Goal: Transaction & Acquisition: Purchase product/service

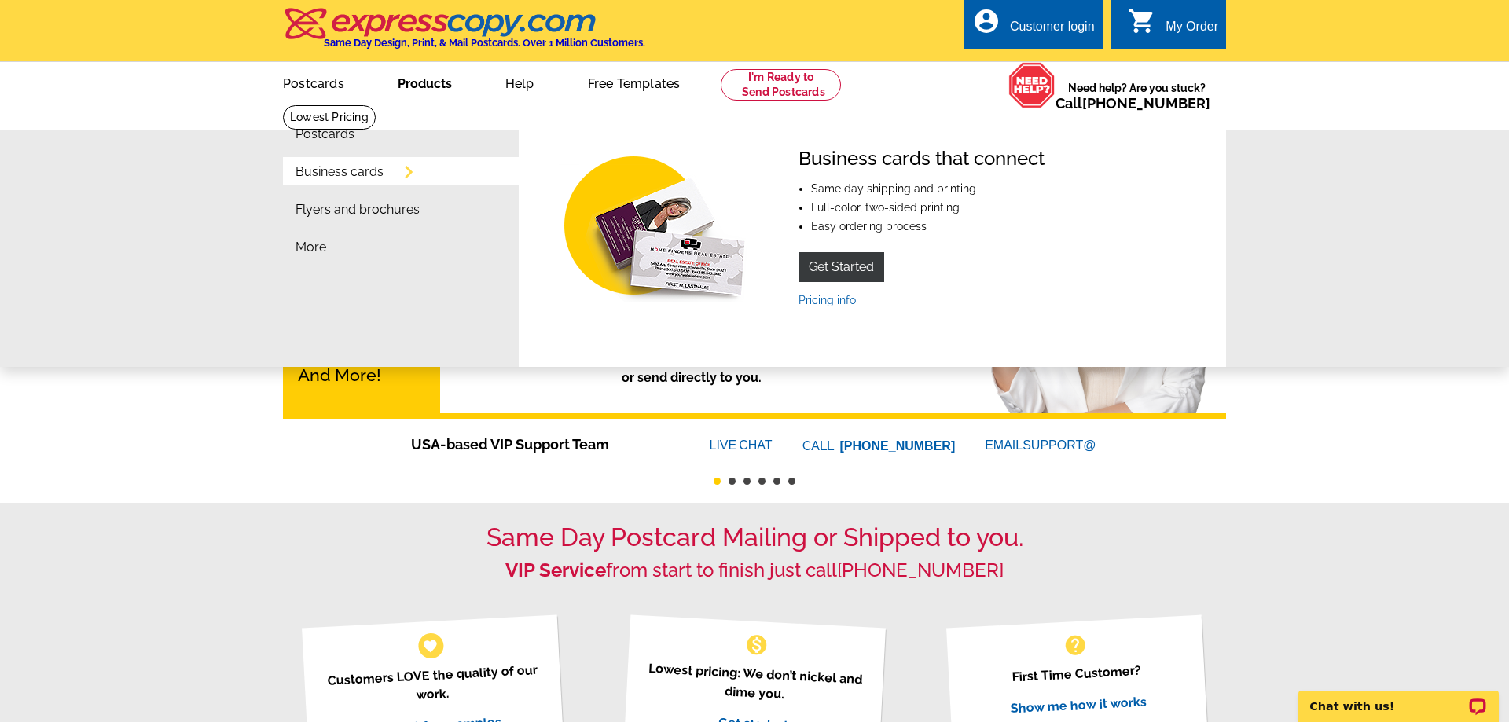
click at [365, 176] on link "Business cards" at bounding box center [340, 172] width 88 height 13
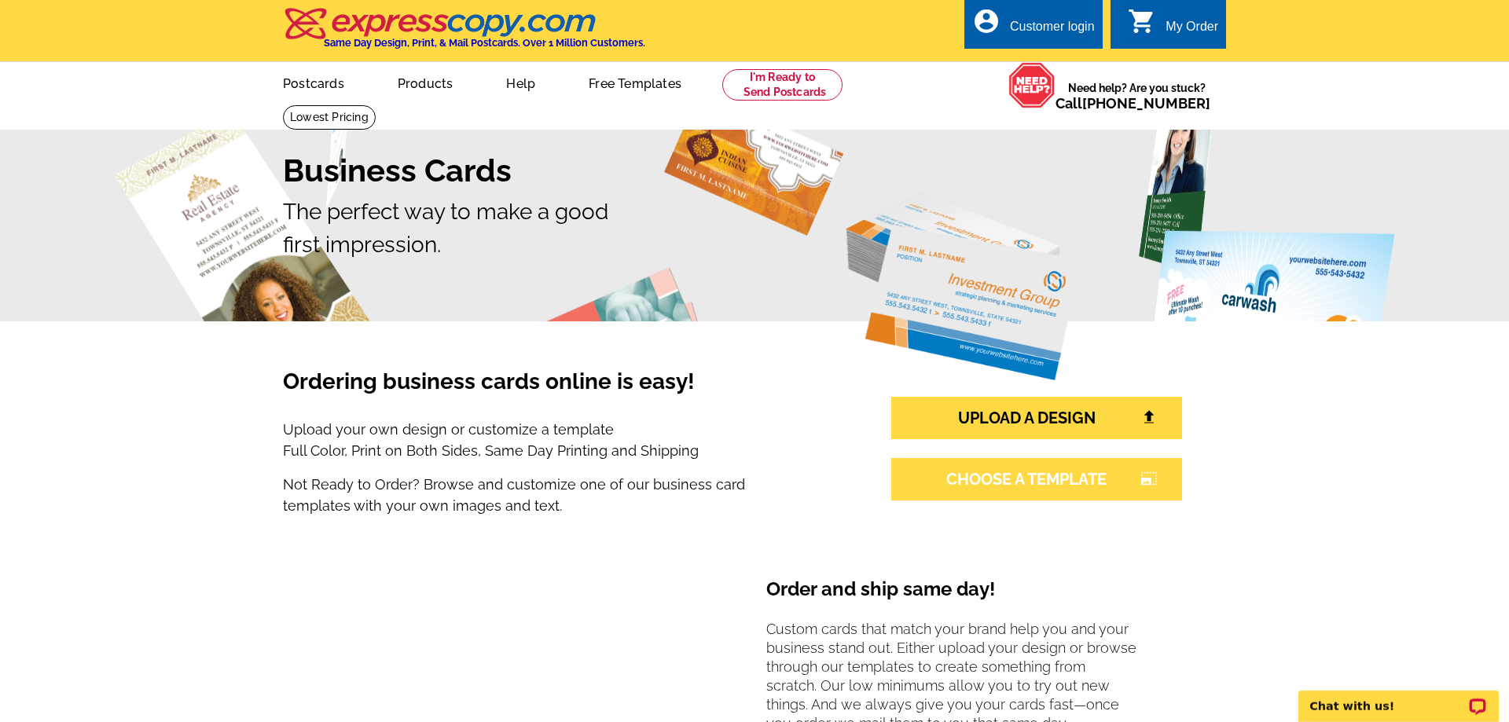
click at [1038, 494] on link "CHOOSE A TEMPLATE photo_size_select_large" at bounding box center [1036, 479] width 291 height 42
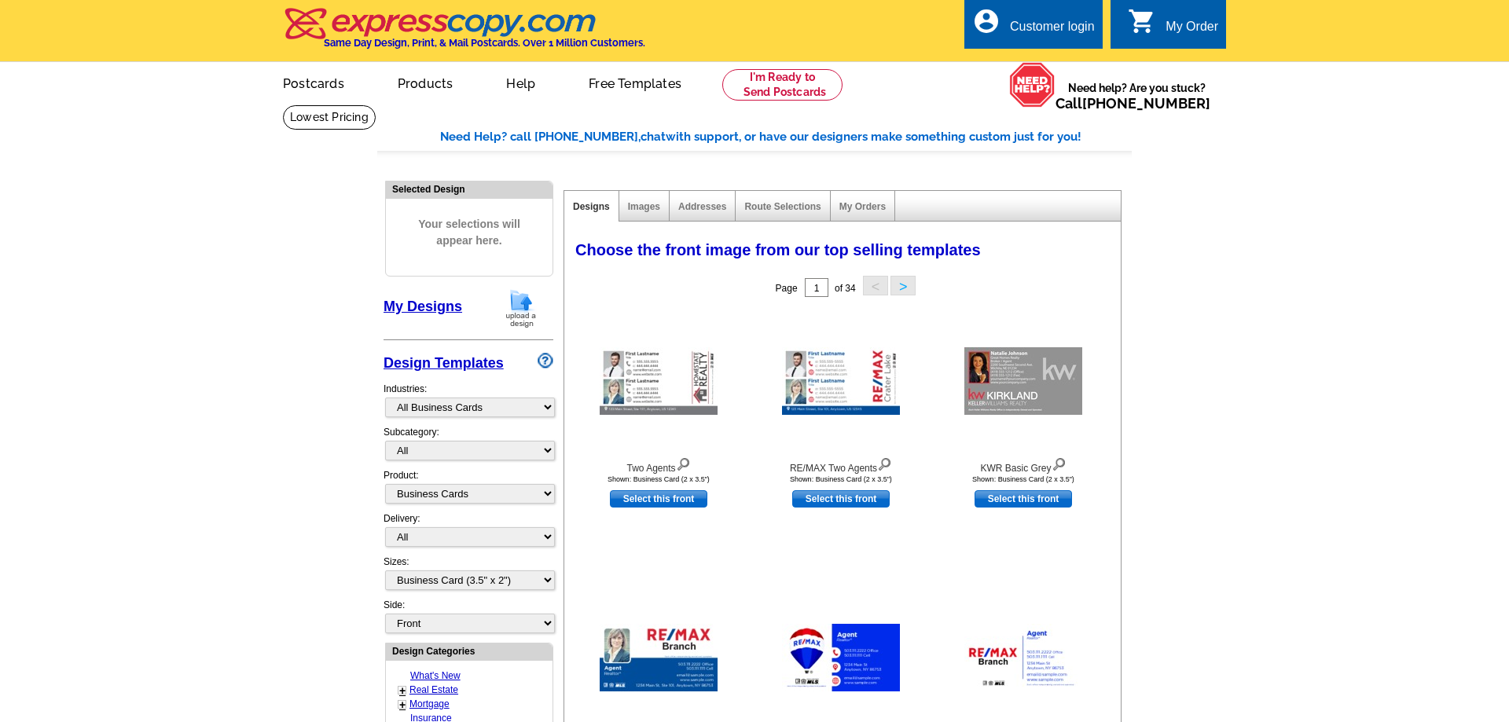
select select "973"
select select "3"
select select "5"
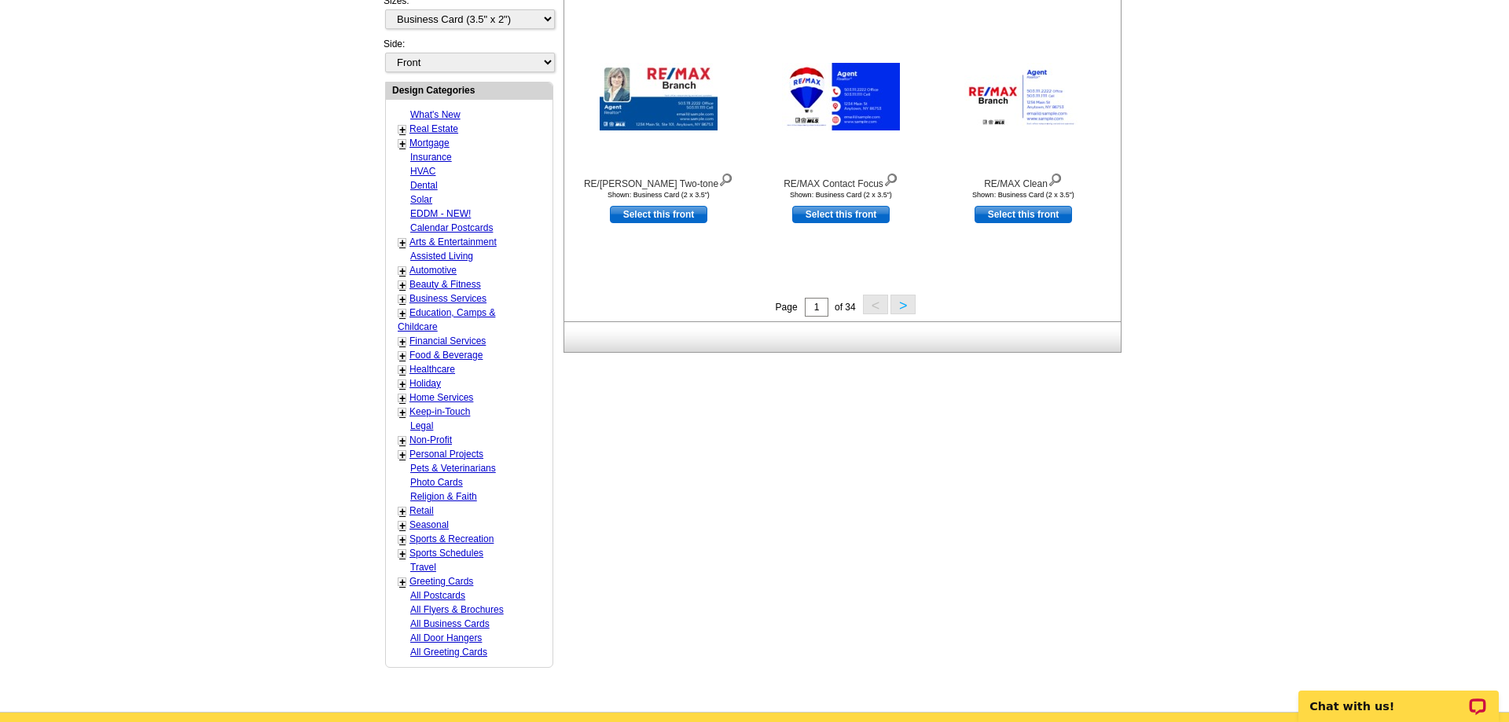
click at [906, 299] on button ">" at bounding box center [903, 305] width 25 height 20
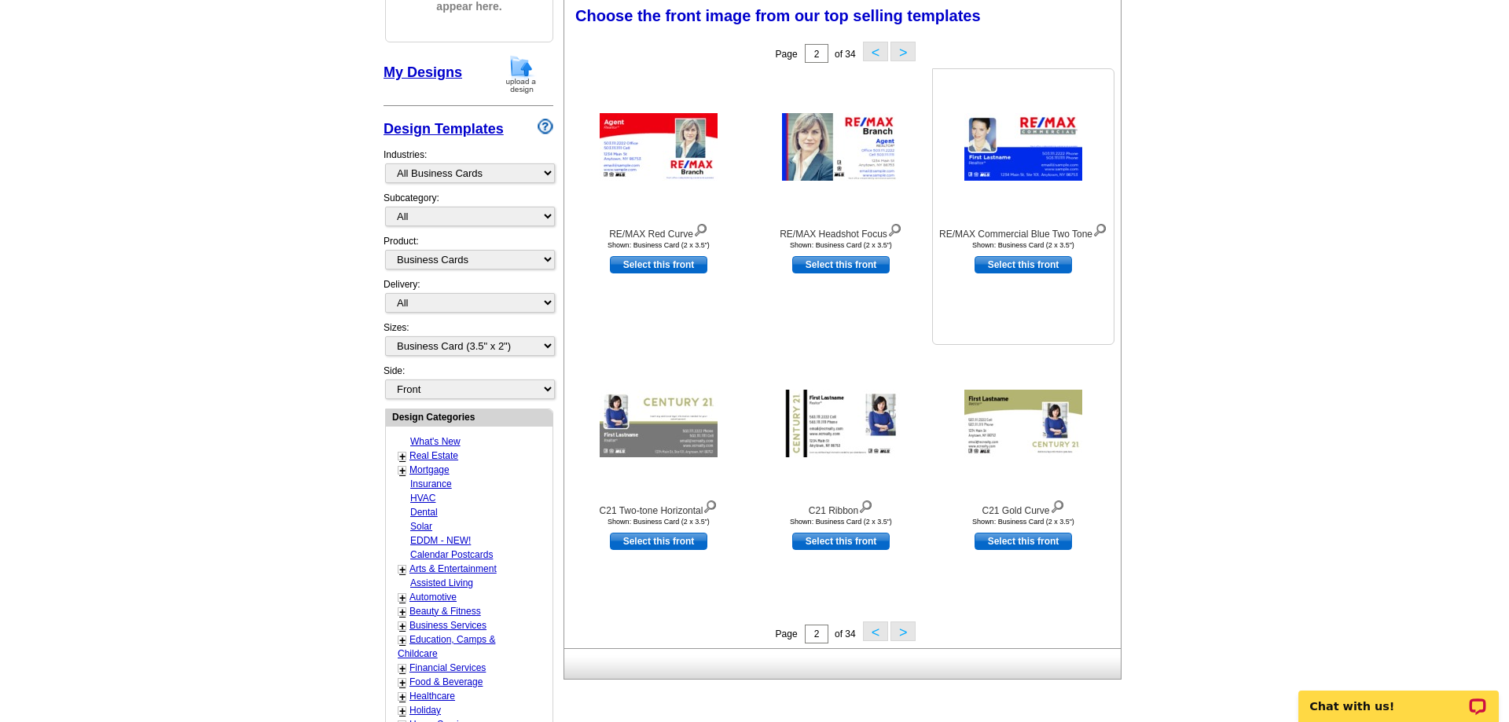
scroll to position [233, 0]
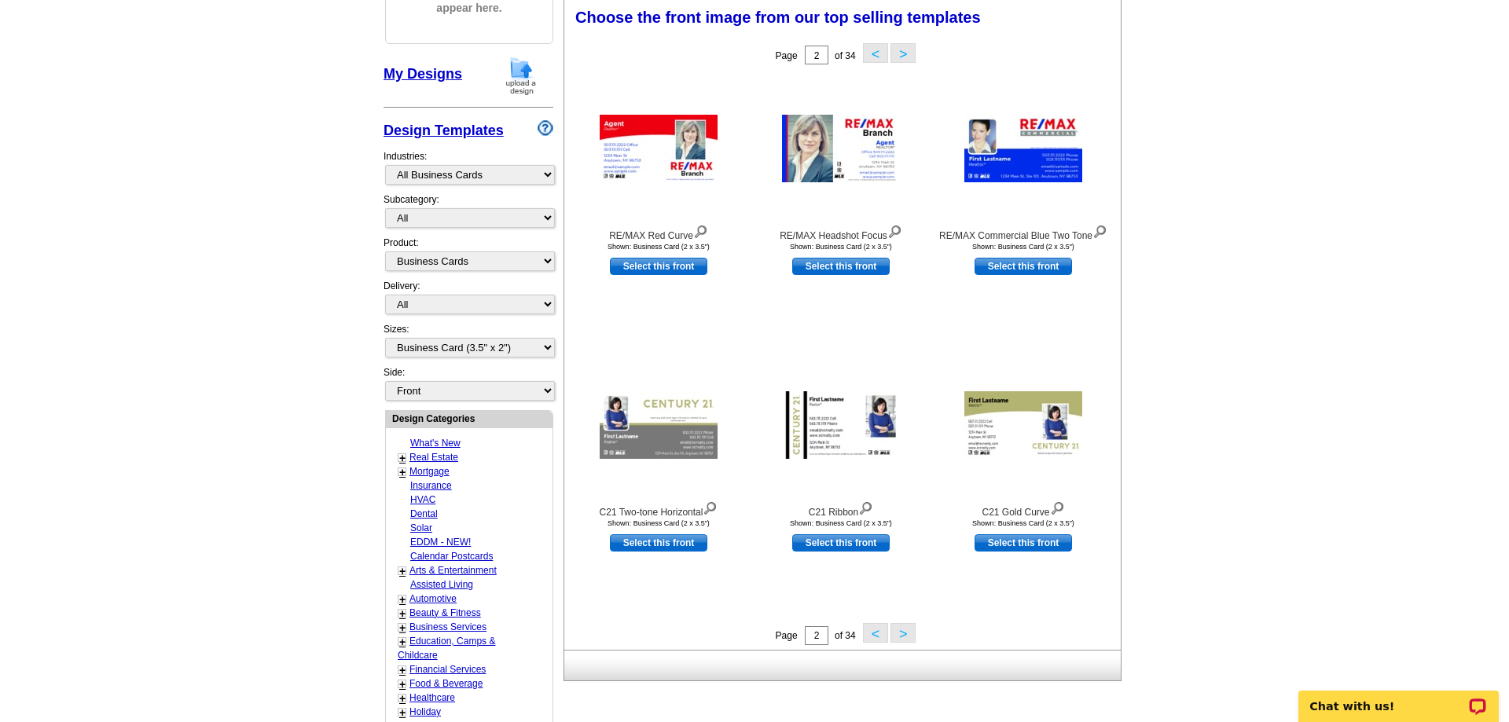
click at [916, 639] on button ">" at bounding box center [903, 633] width 25 height 20
